Goal: Navigation & Orientation: Find specific page/section

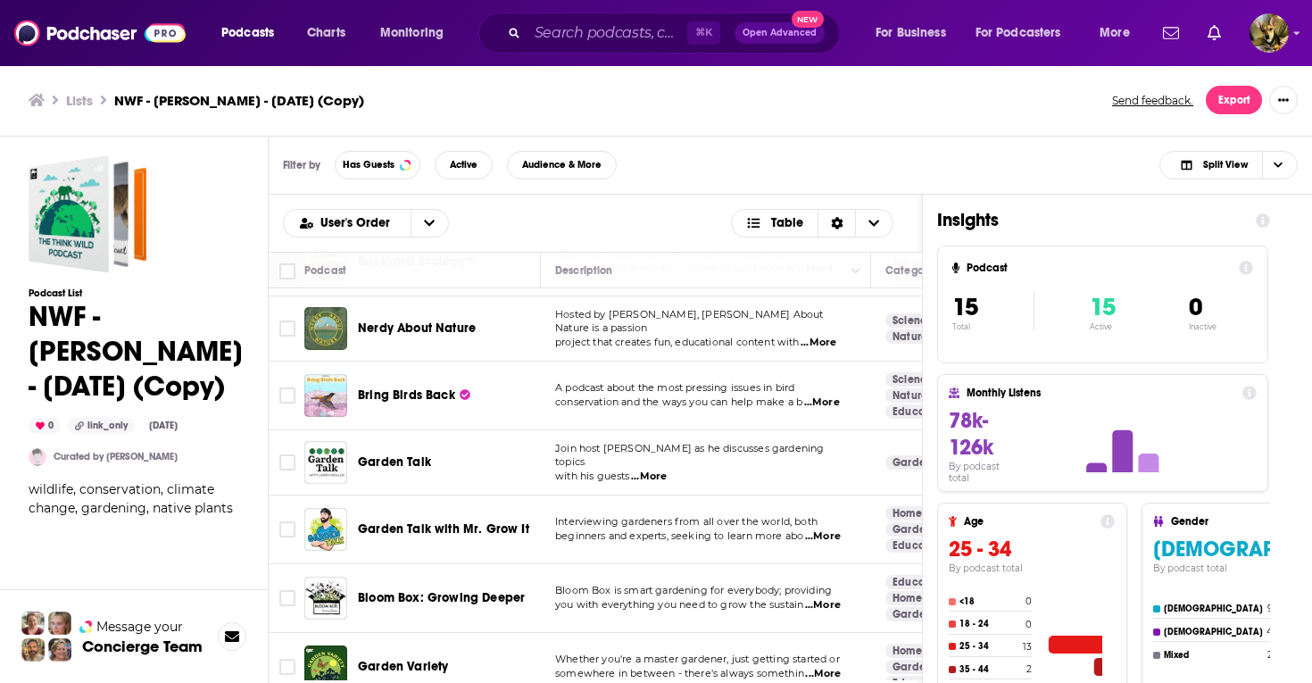
scroll to position [742, 0]
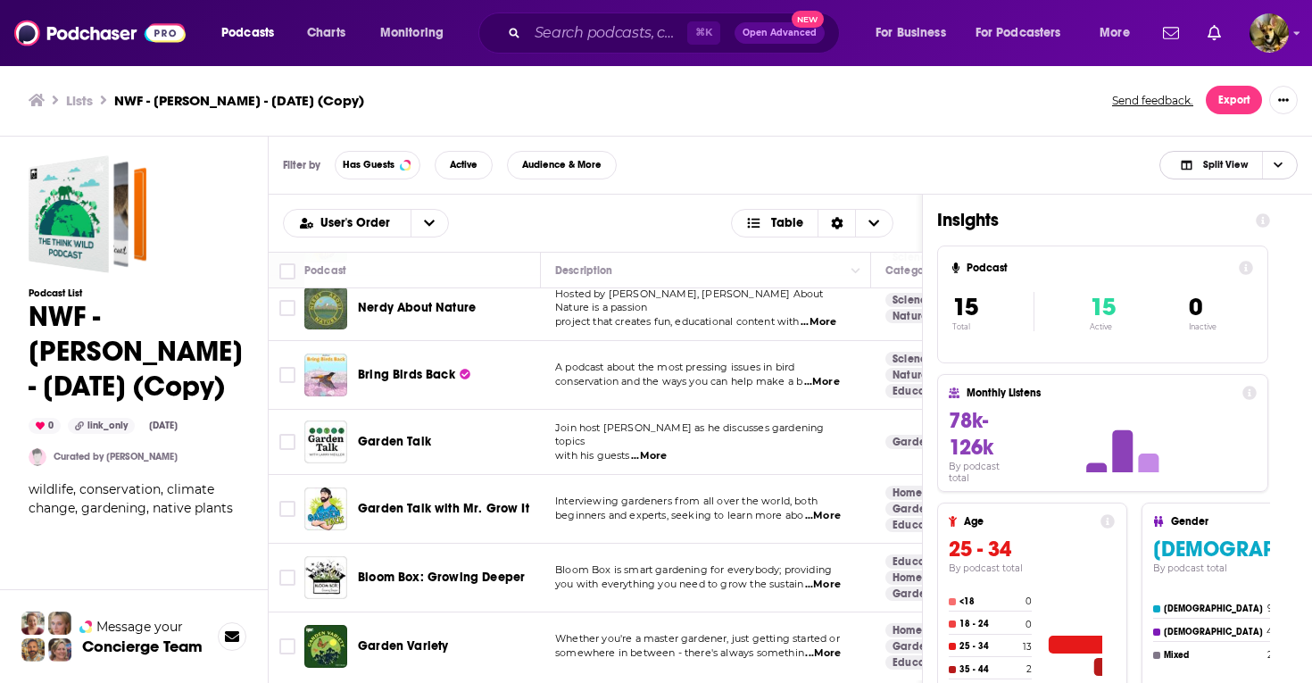
click at [1270, 158] on span "Choose View" at bounding box center [1277, 165] width 30 height 27
click at [1235, 216] on div "Podcast Only" at bounding box center [1229, 225] width 138 height 30
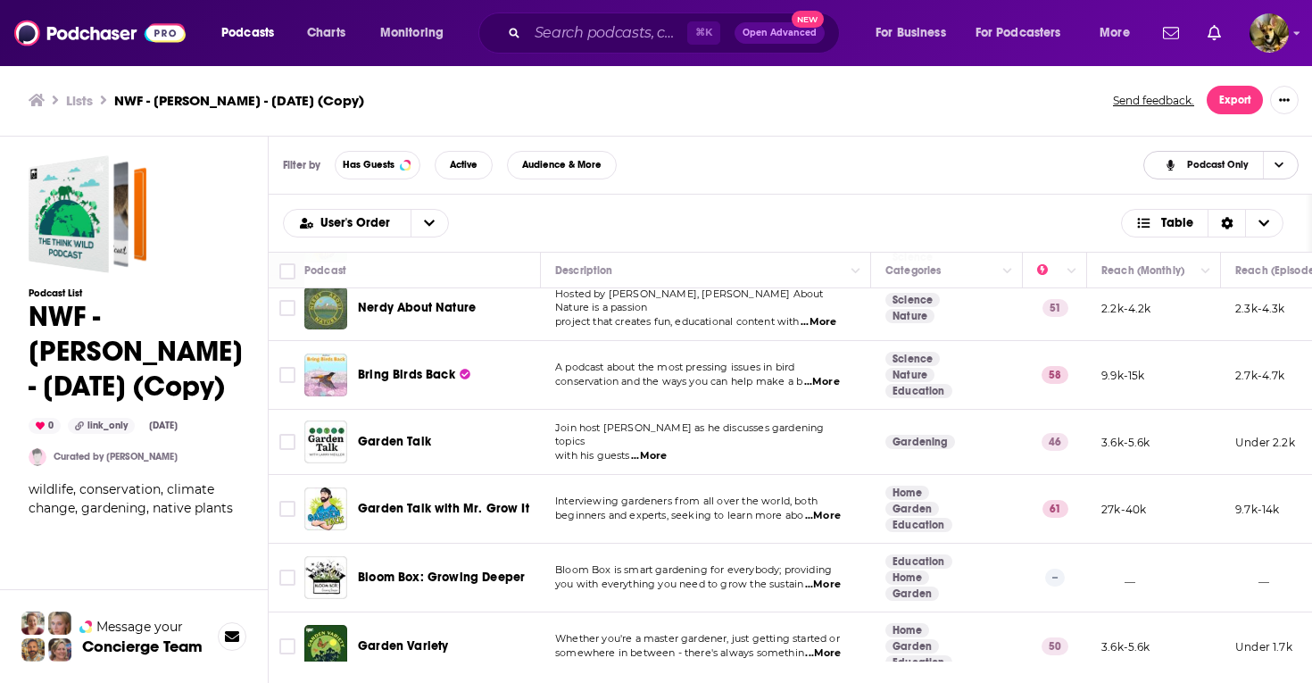
scroll to position [19, 0]
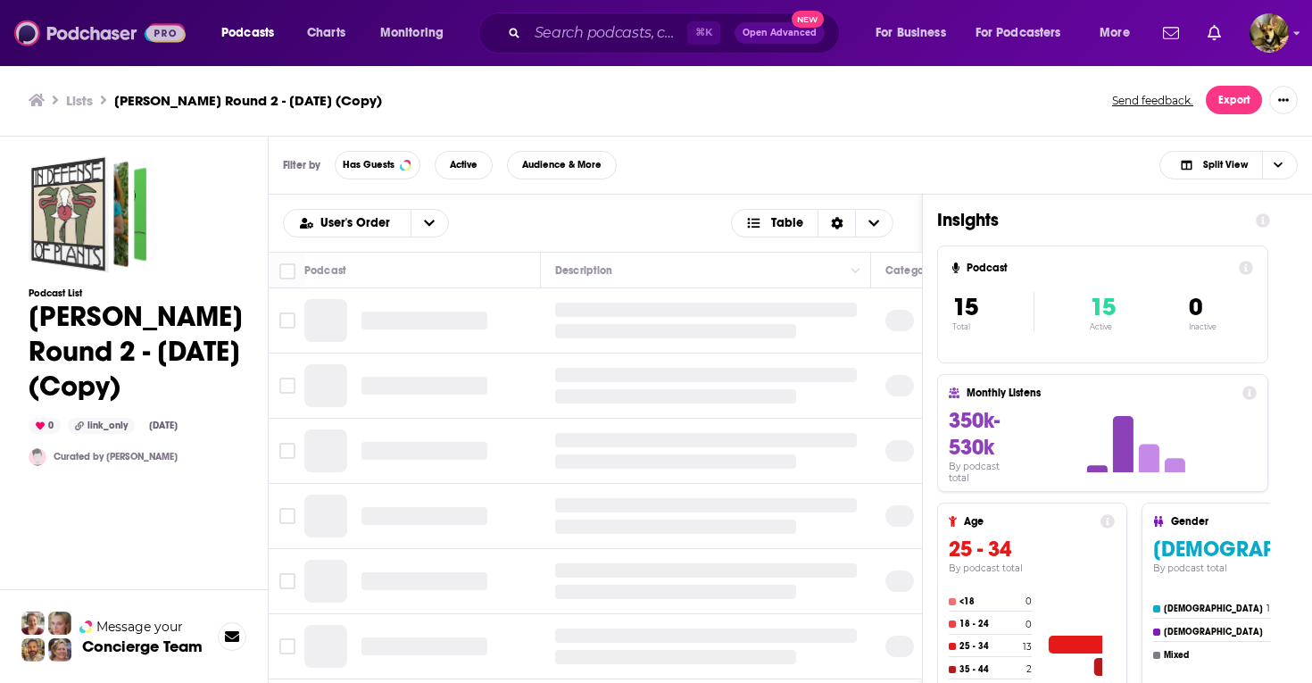
click at [93, 33] on img at bounding box center [99, 33] width 171 height 34
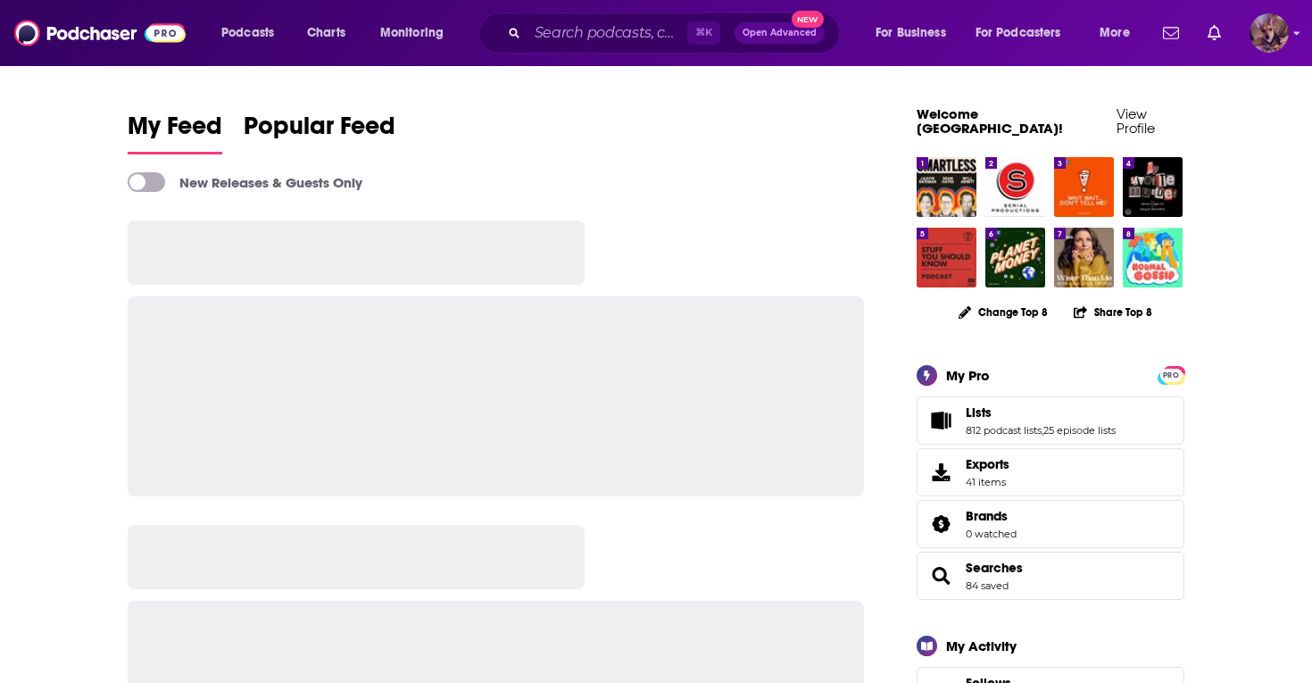
click at [1269, 40] on img "Logged in as SydneyDemo" at bounding box center [1269, 32] width 39 height 39
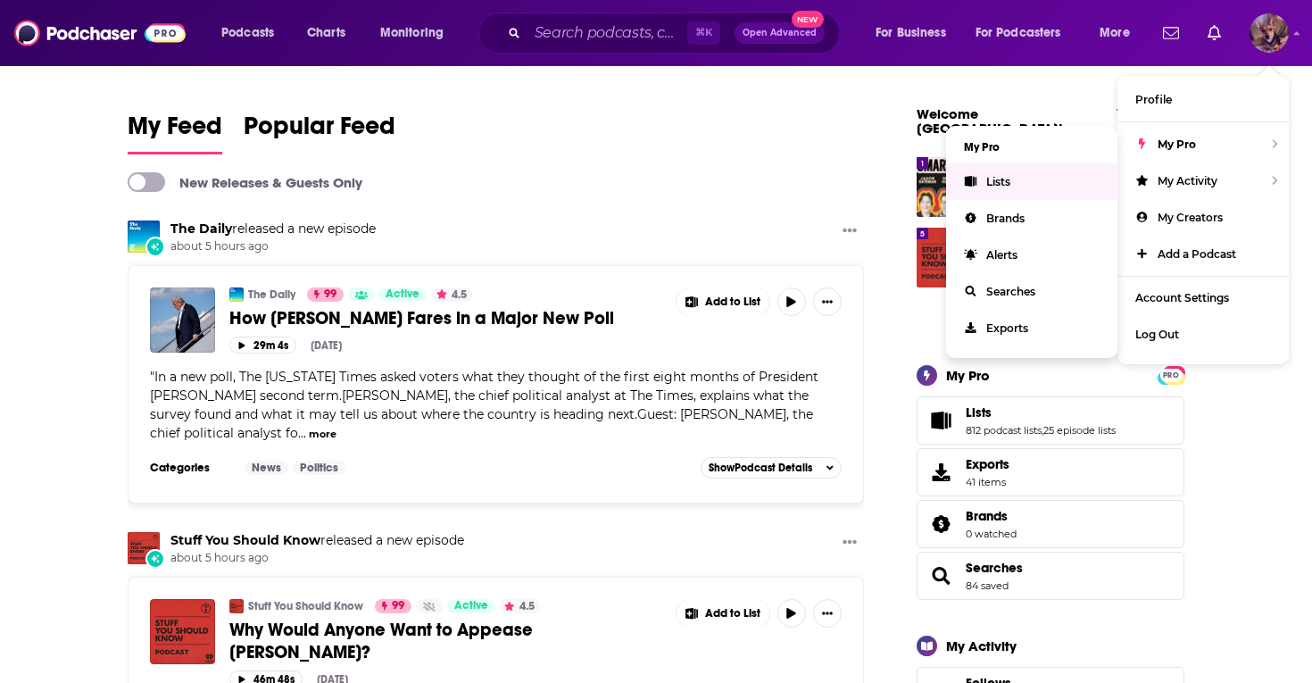
click at [990, 190] on link "Lists" at bounding box center [1031, 181] width 171 height 37
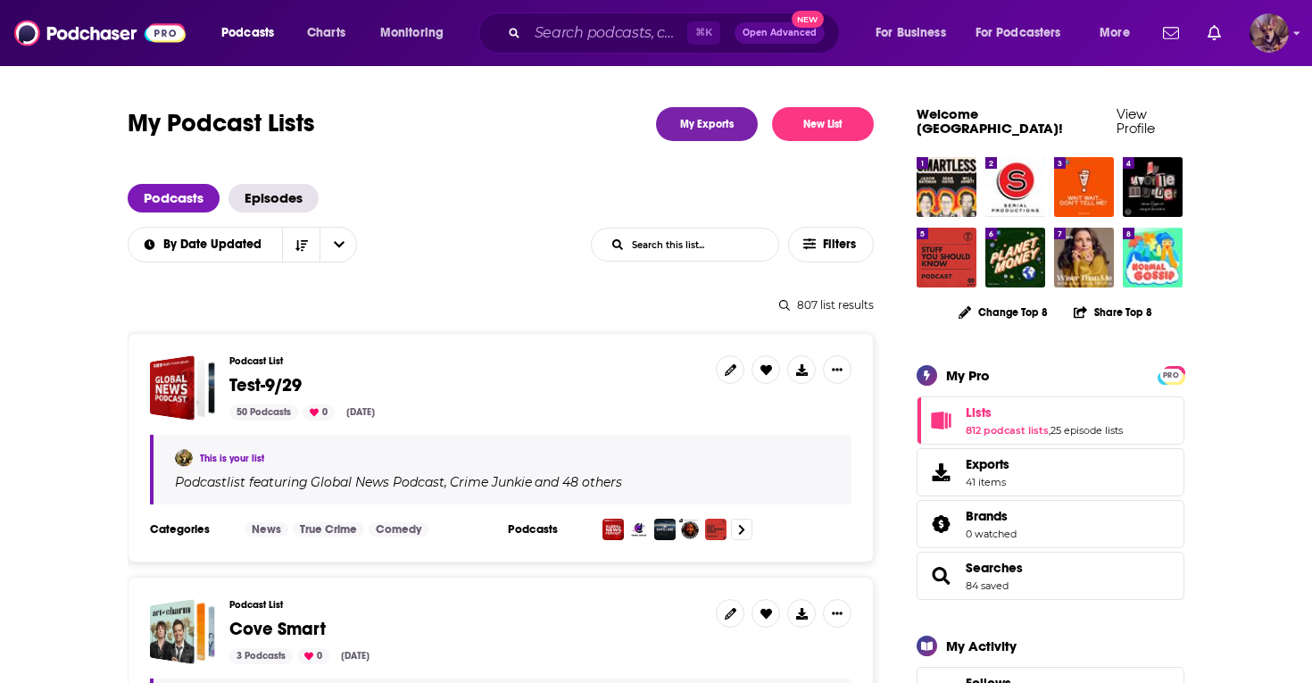
click at [1269, 30] on img "Logged in as SydneyDemo" at bounding box center [1269, 32] width 39 height 39
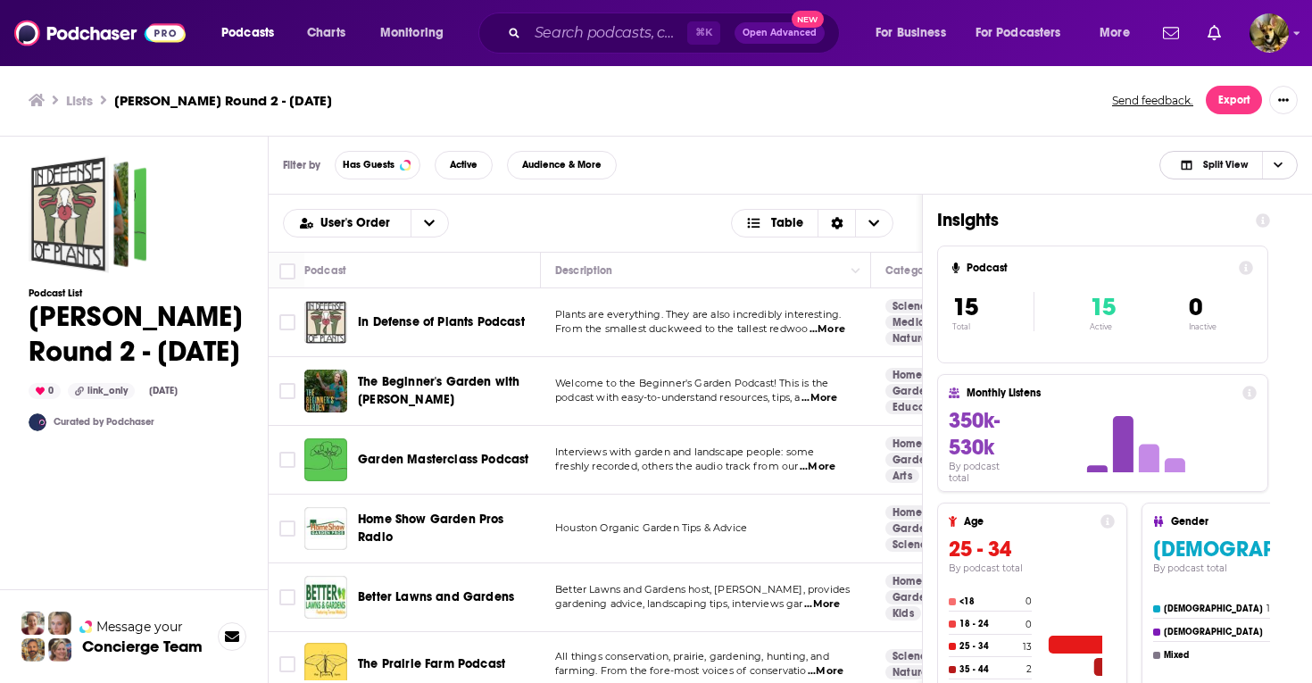
click at [1267, 159] on span "Choose View" at bounding box center [1277, 165] width 30 height 27
click at [1235, 224] on span "Podcast Only" at bounding box center [1239, 225] width 88 height 10
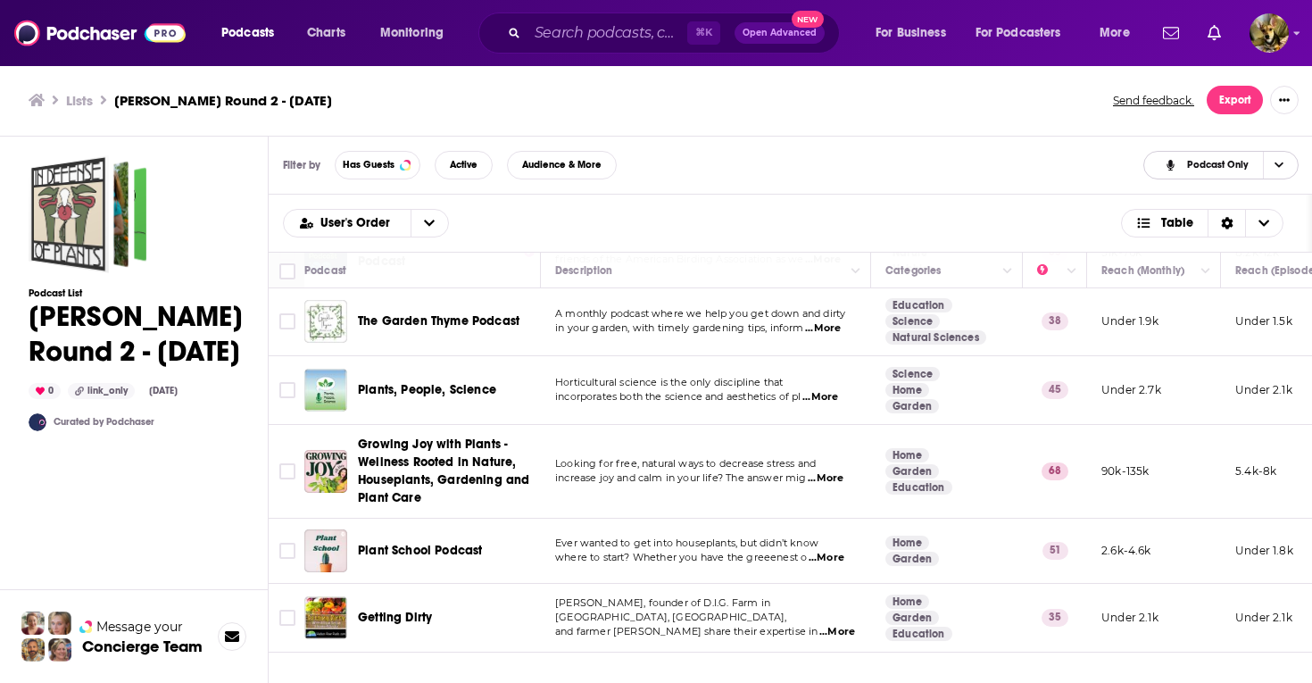
scroll to position [653, 0]
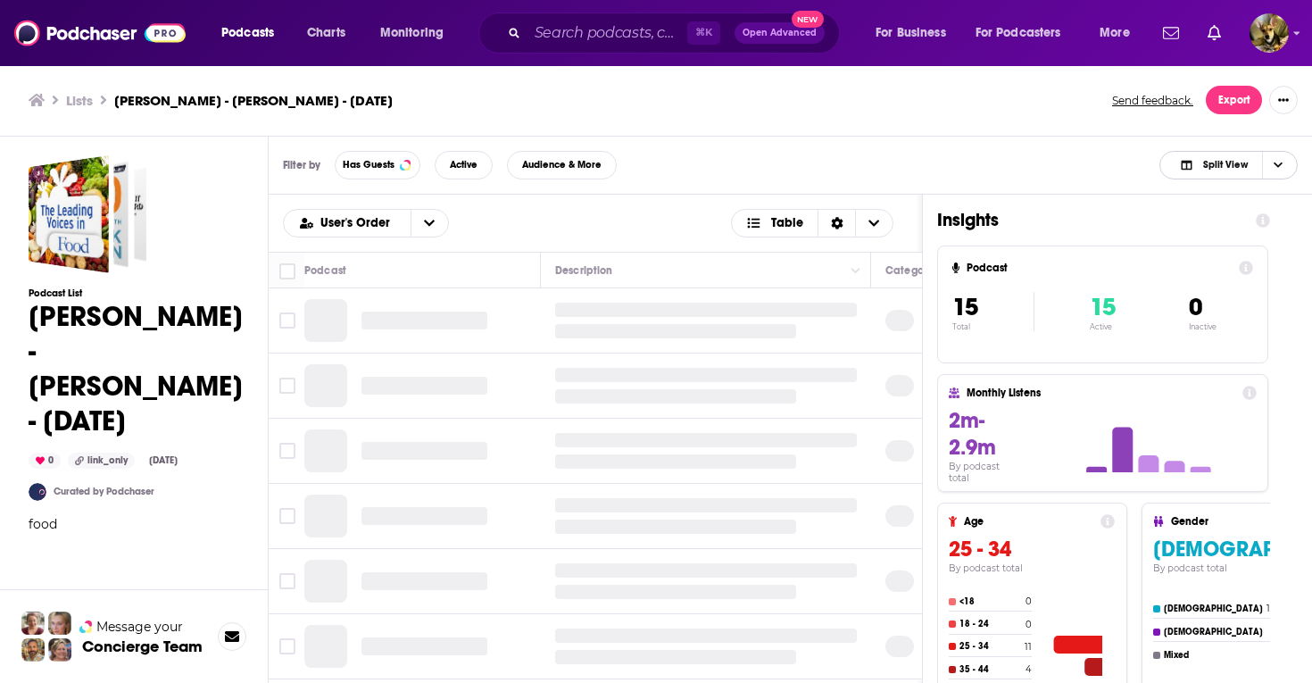
click at [1271, 170] on span "Choose View" at bounding box center [1277, 165] width 30 height 27
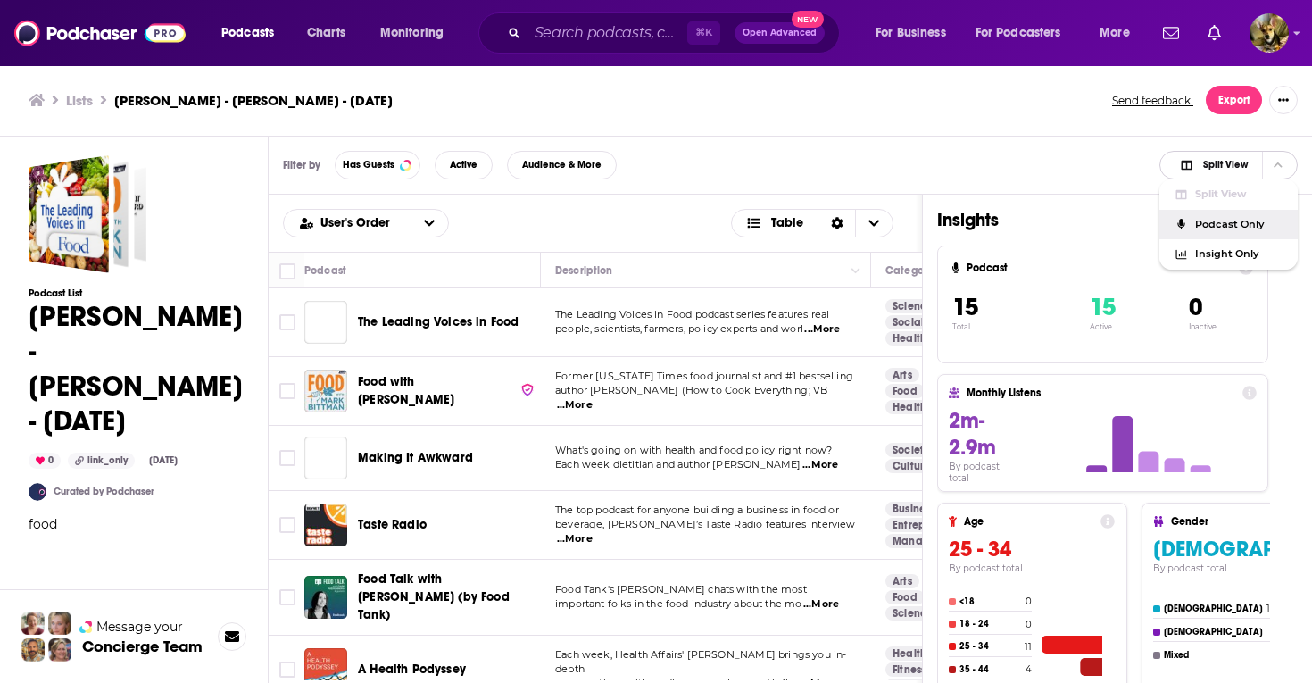
click at [1220, 220] on span "Podcast Only" at bounding box center [1239, 225] width 88 height 10
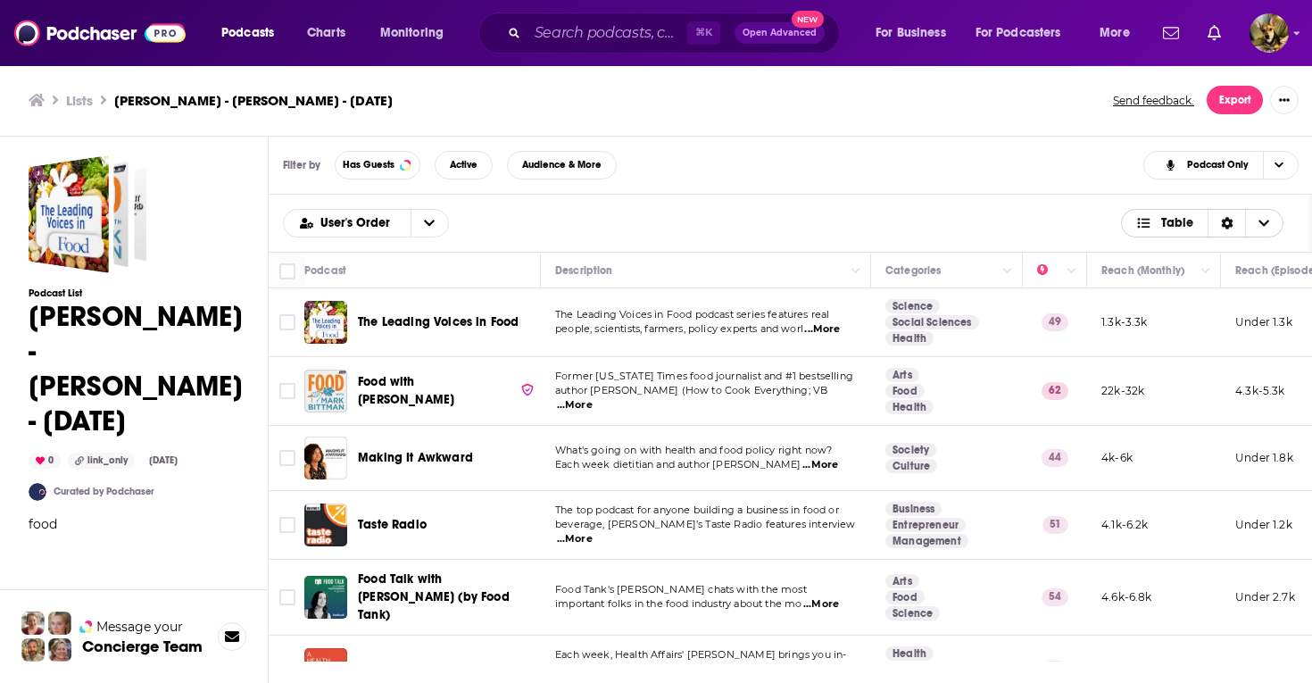
click at [1216, 225] on div "Sort Direction" at bounding box center [1226, 223] width 37 height 27
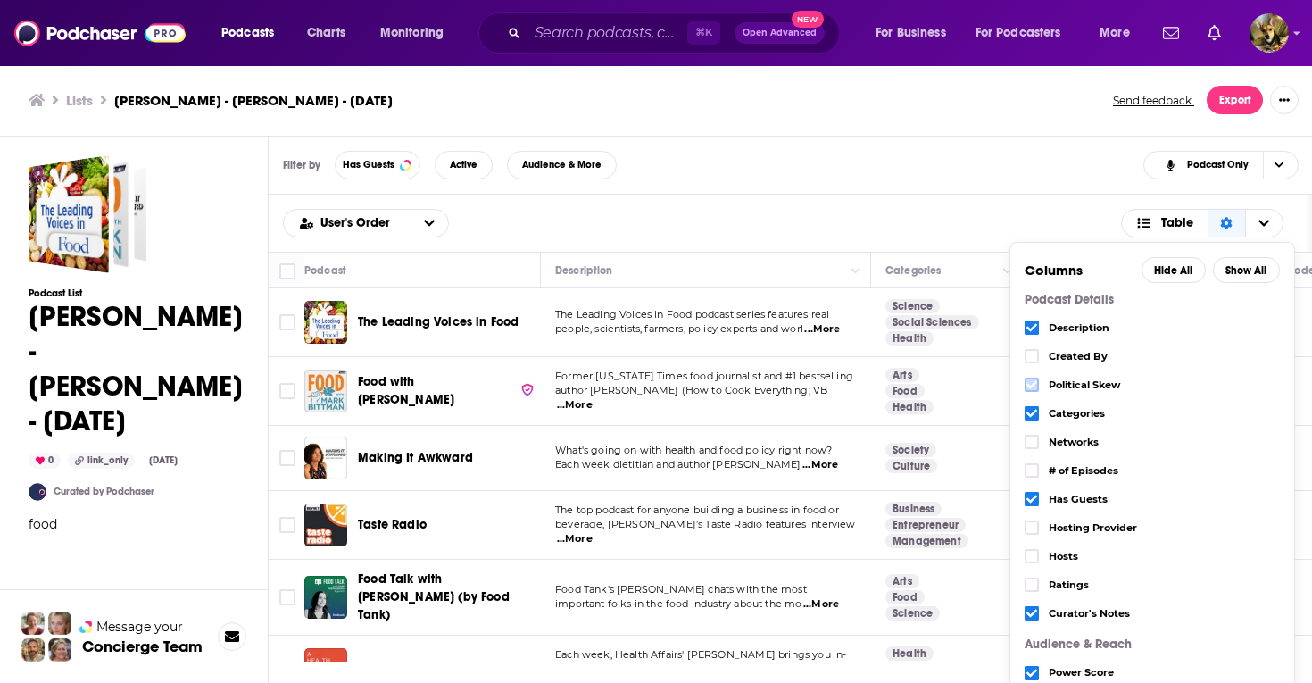
click at [1035, 385] on icon "Choose View" at bounding box center [1032, 385] width 11 height 8
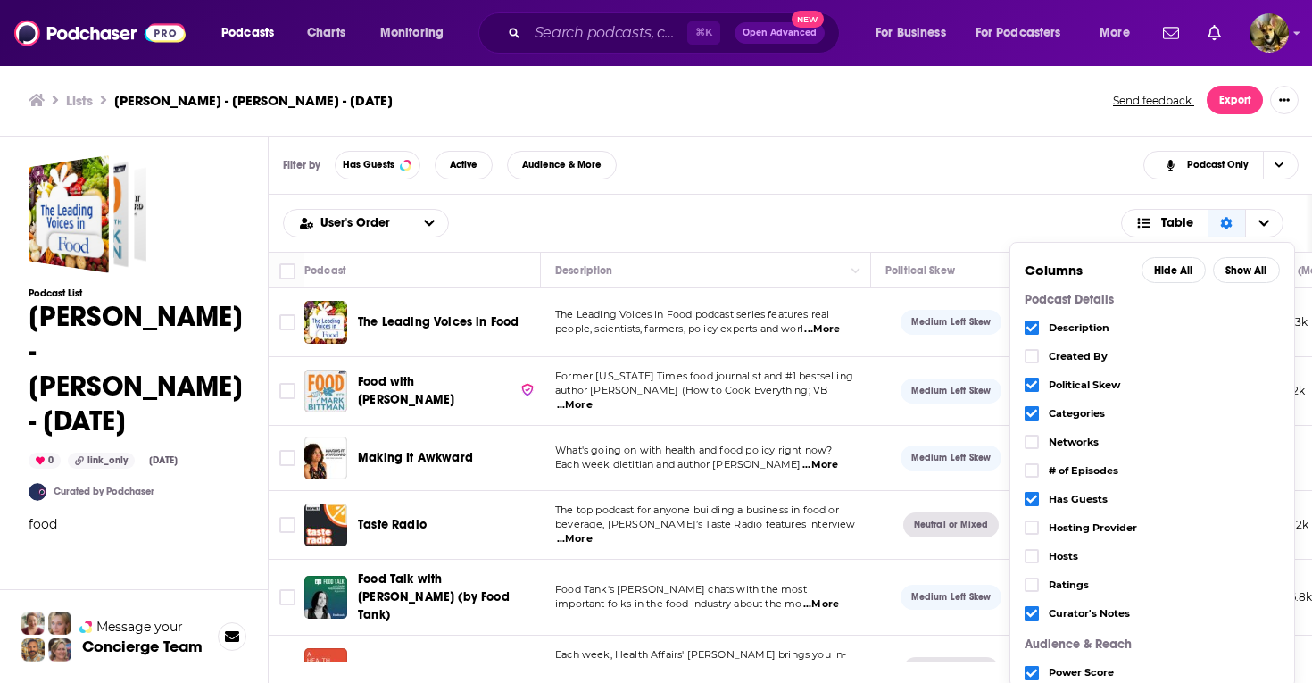
click at [964, 213] on div "User's Order Table Columns Hide All Show All Podcast Details Description Create…" at bounding box center [790, 223] width 1015 height 29
